Goal: Navigation & Orientation: Find specific page/section

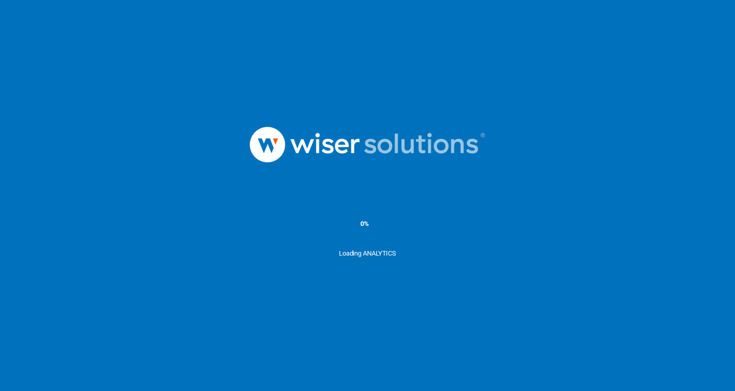
click at [388, 256] on div "Loading ANALYTICS" at bounding box center [367, 274] width 735 height 51
